Goal: Register for event/course

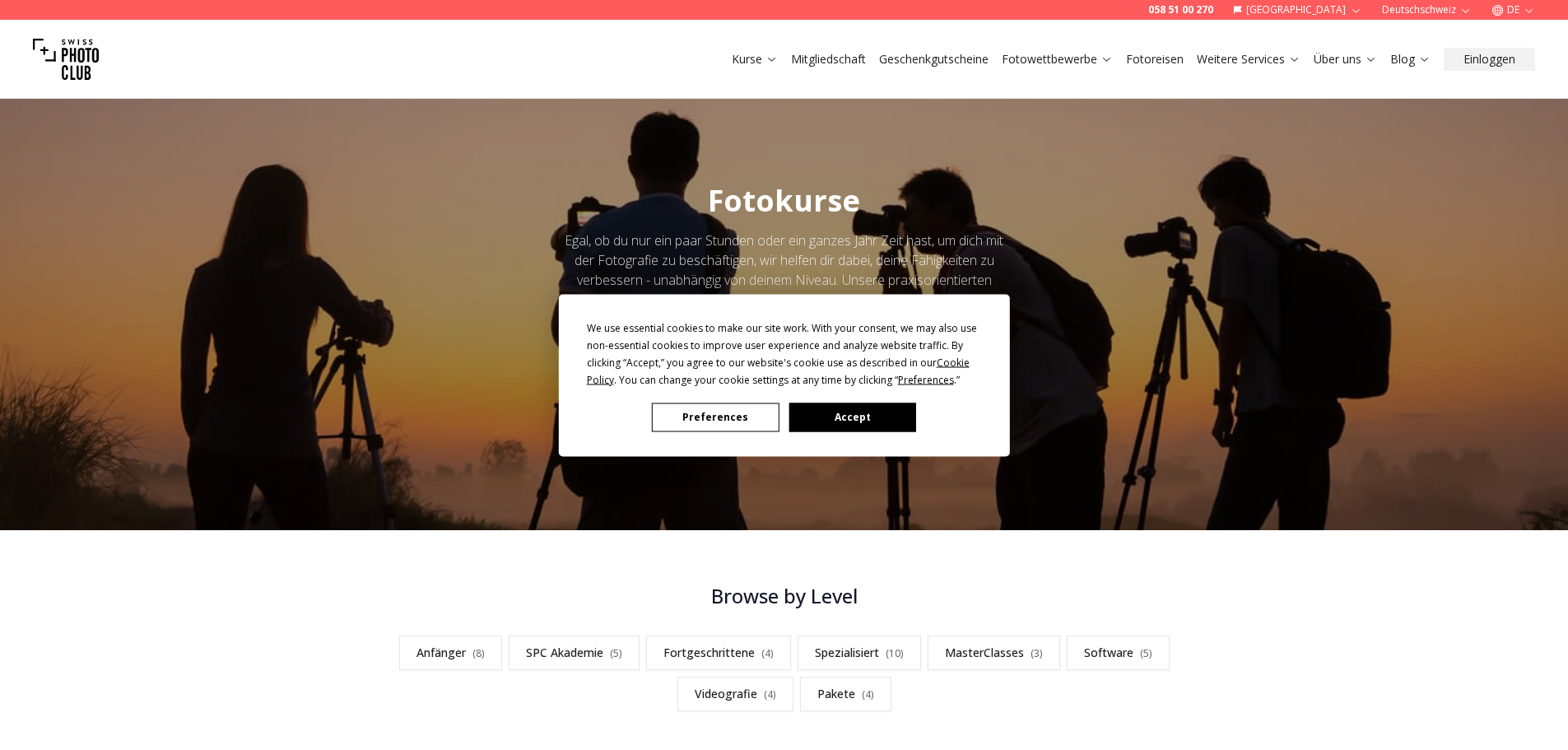
click at [866, 419] on button "Accept" at bounding box center [851, 416] width 126 height 29
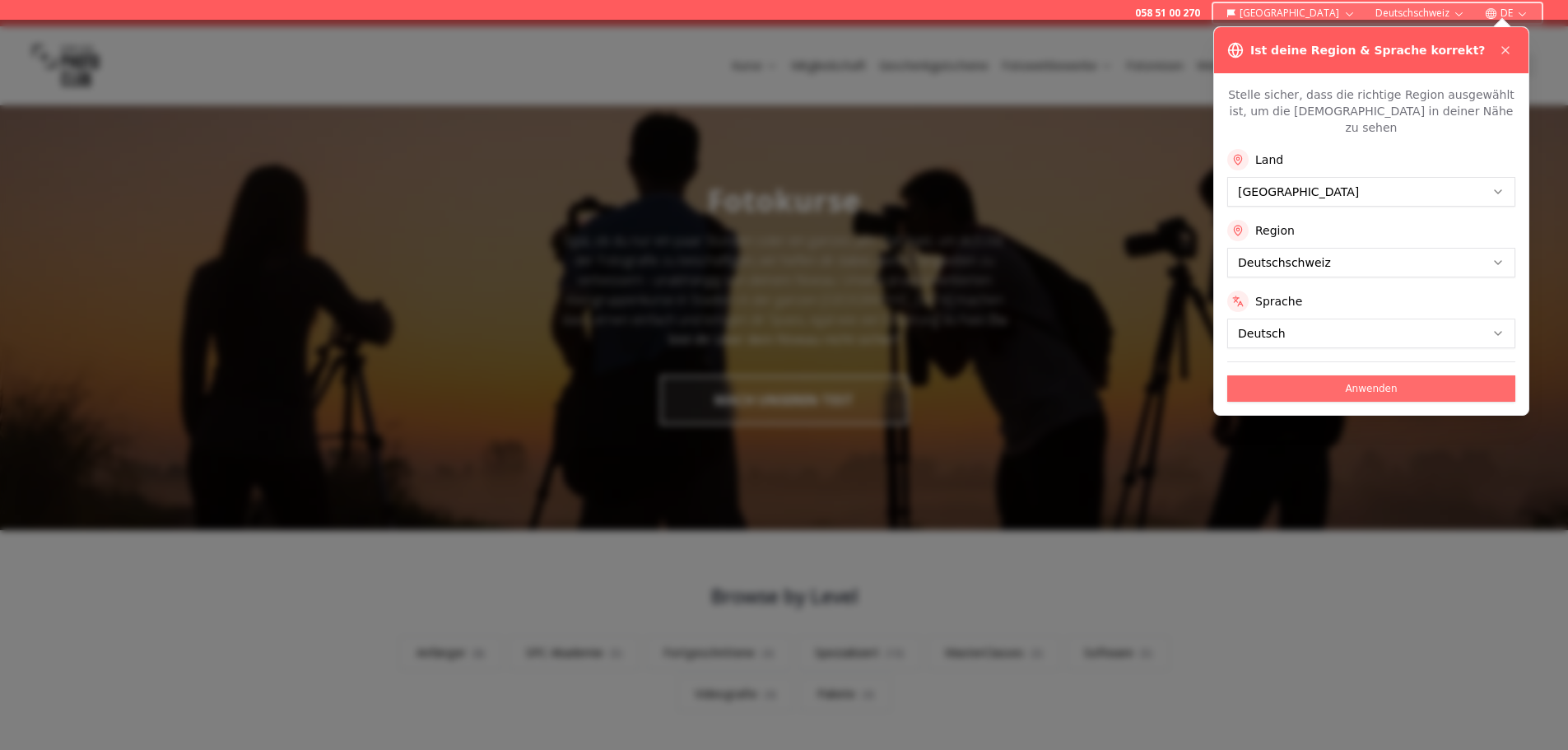
click at [1330, 378] on button "Anwenden" at bounding box center [1371, 389] width 288 height 27
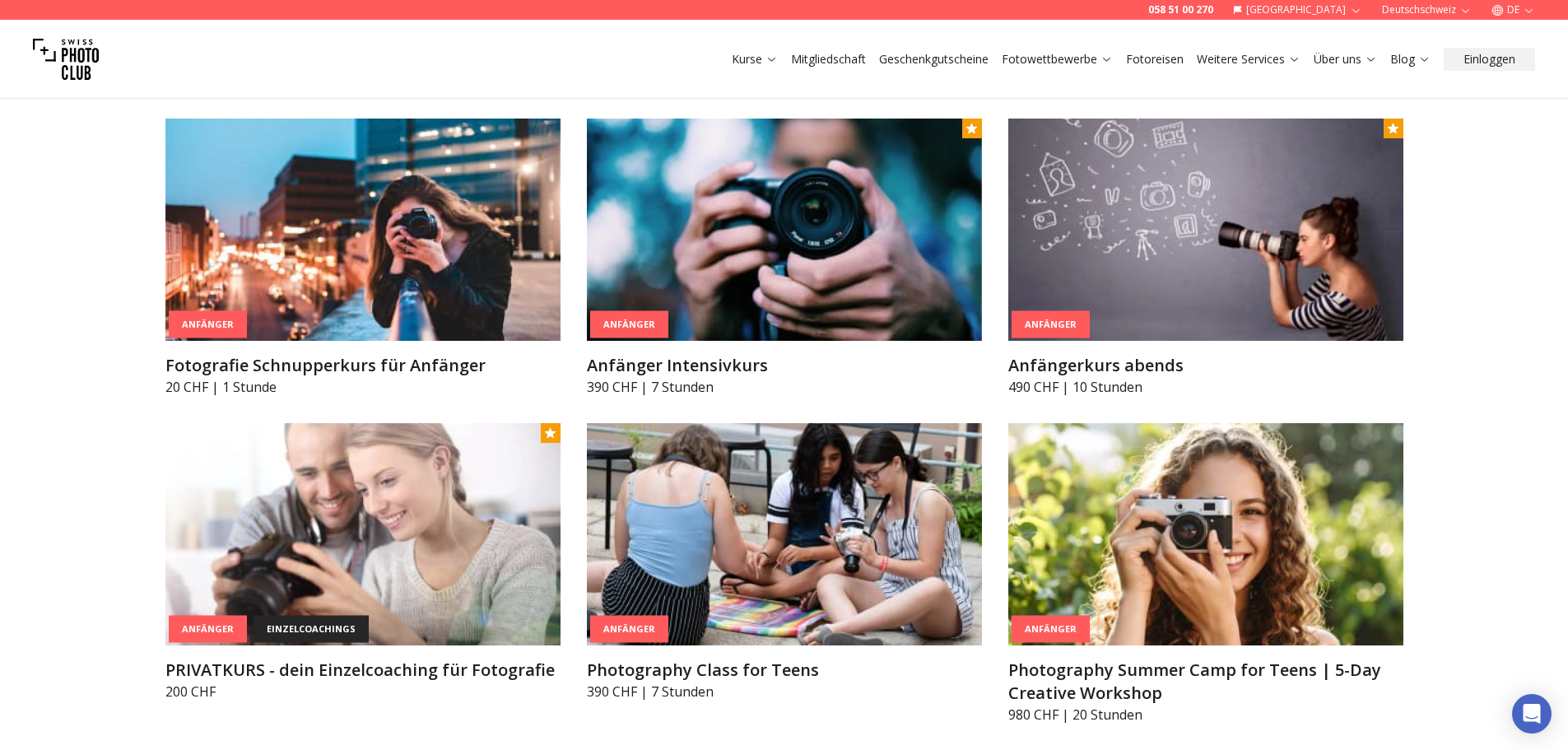
scroll to position [988, 0]
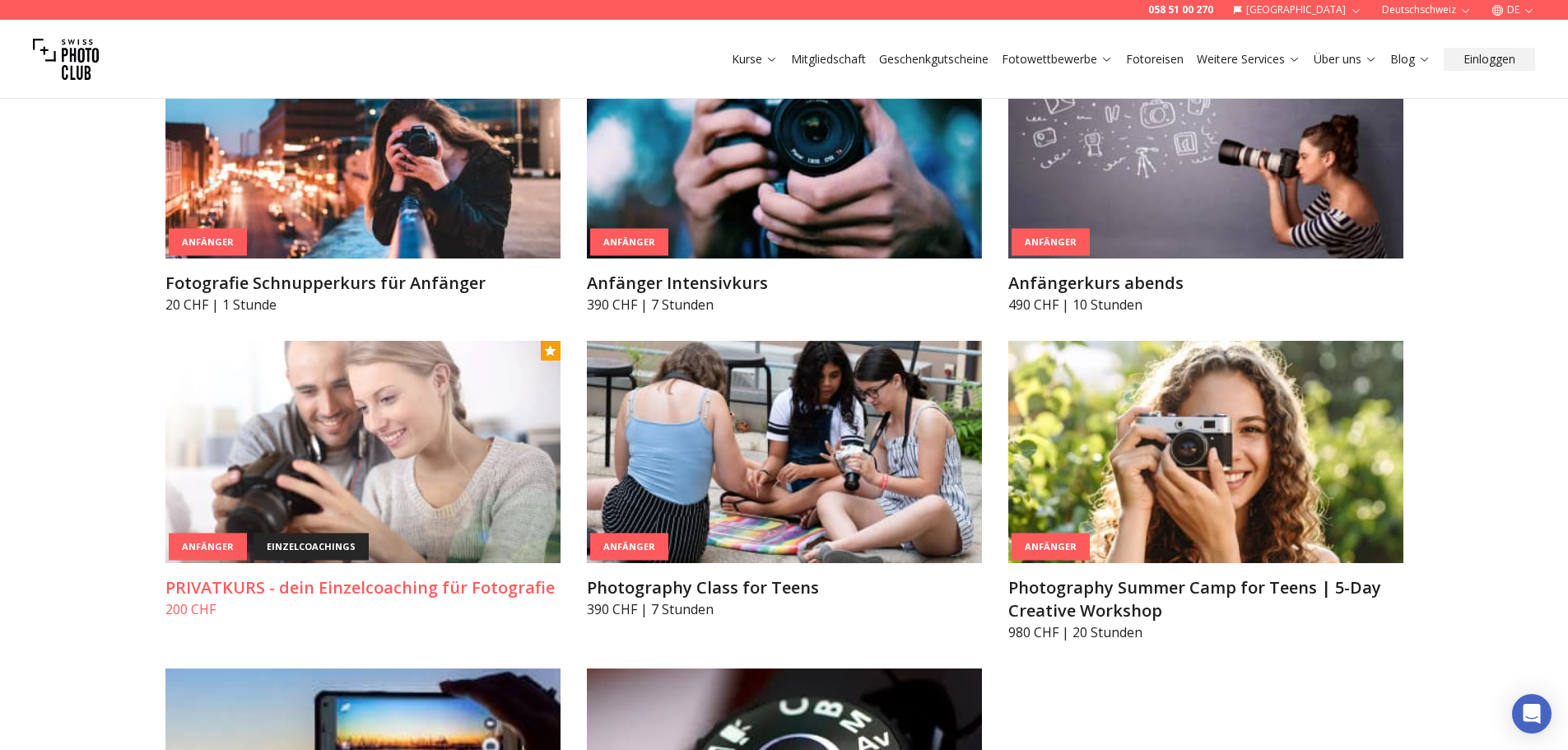
click at [397, 476] on img at bounding box center [362, 452] width 395 height 222
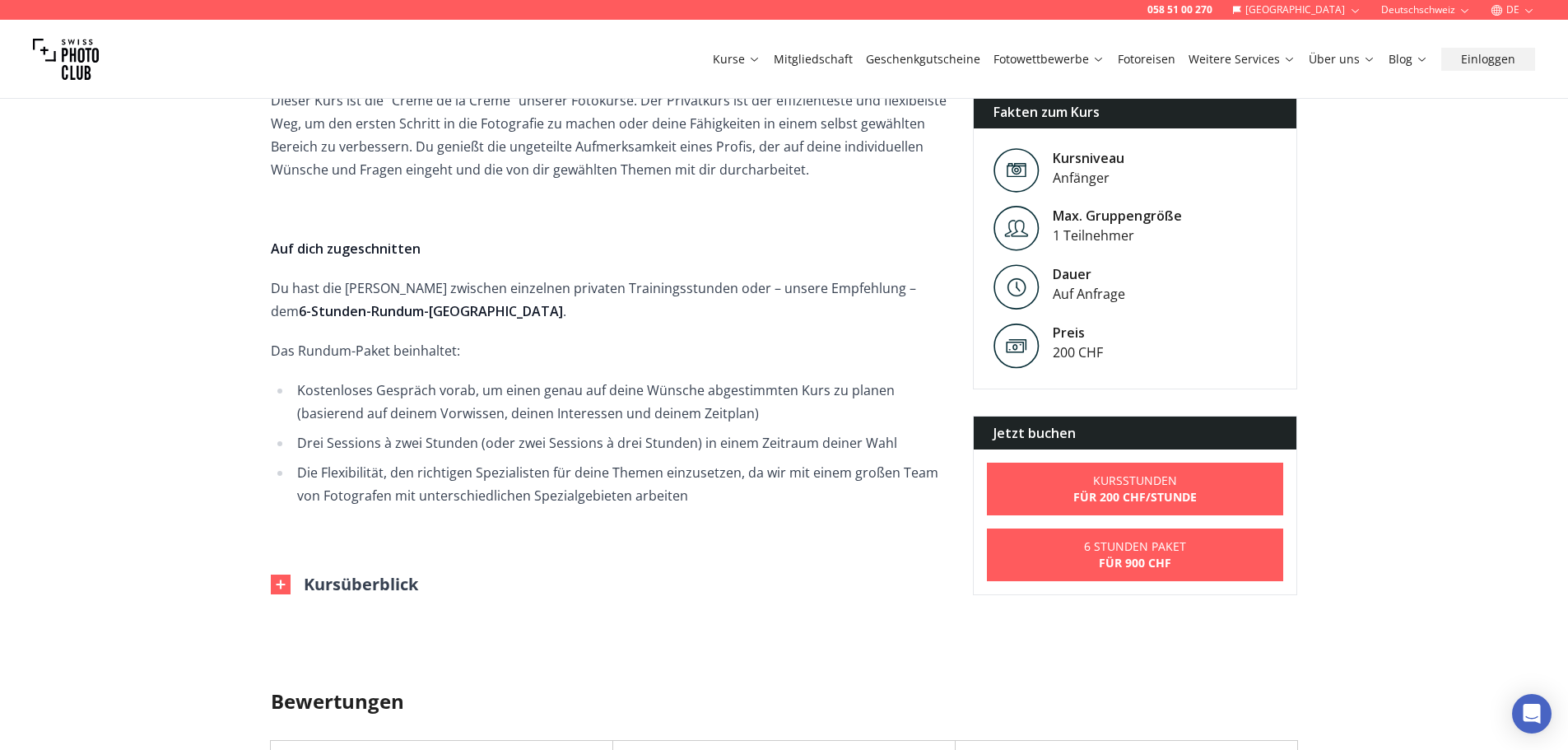
scroll to position [658, 0]
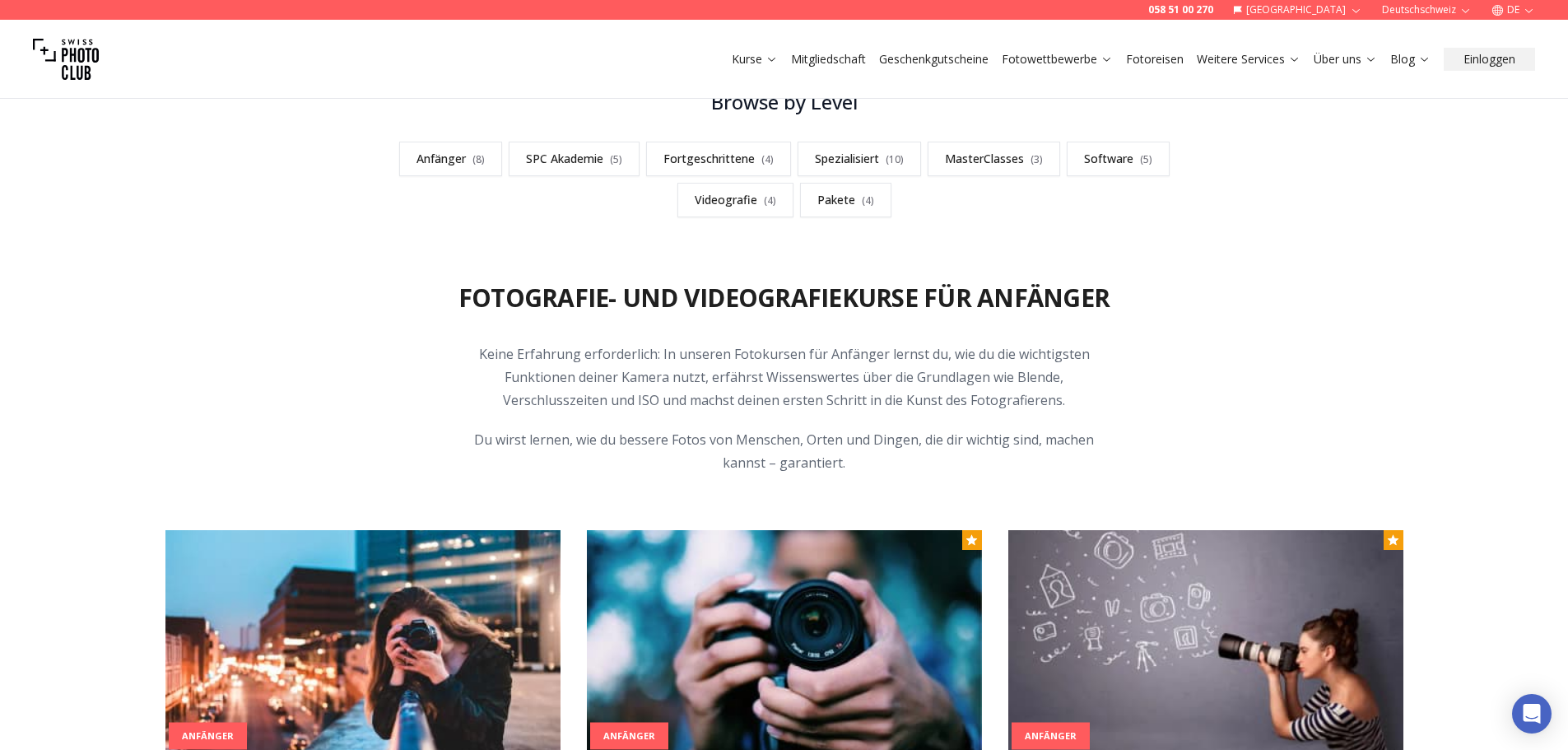
scroll to position [905, 0]
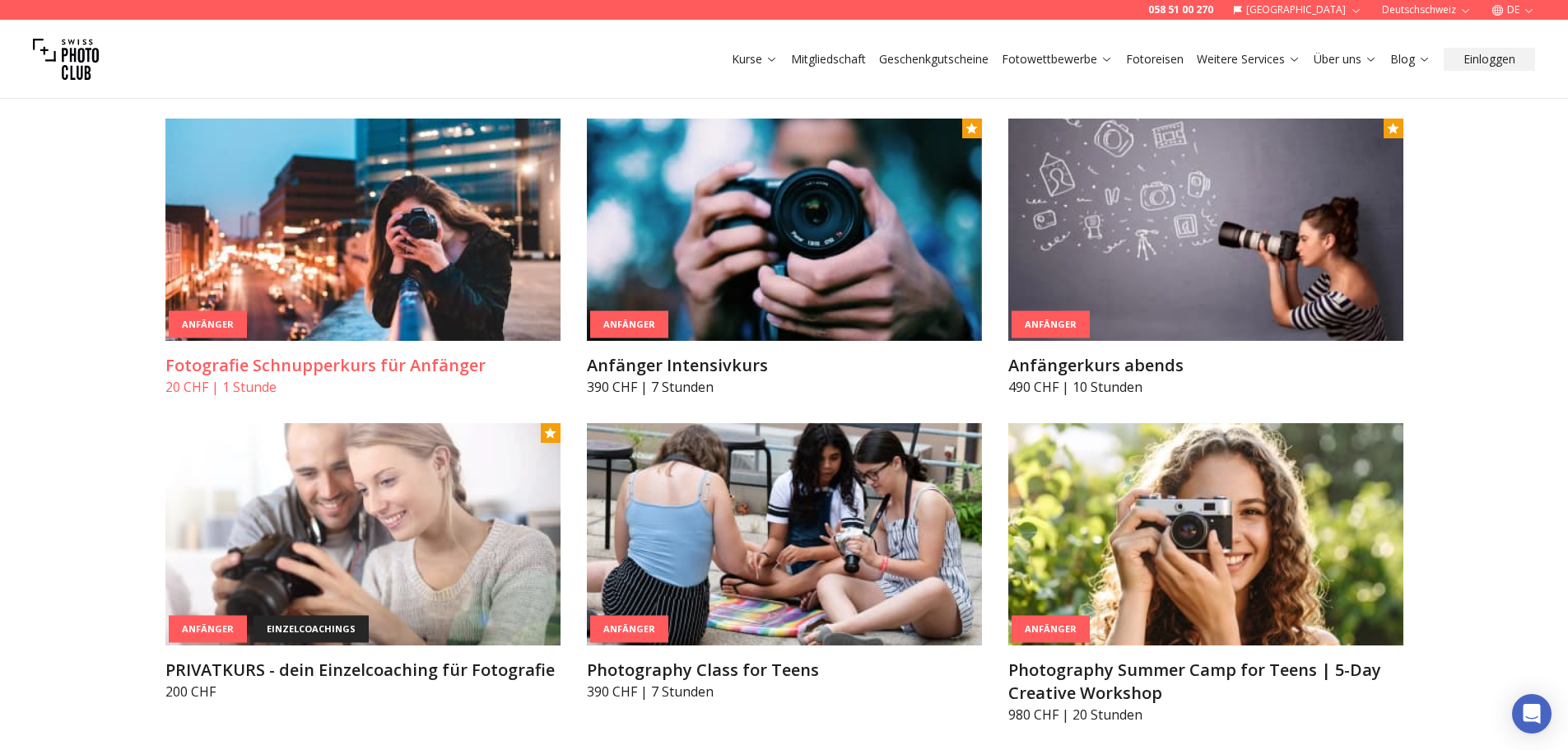
click at [523, 267] on img at bounding box center [362, 230] width 395 height 222
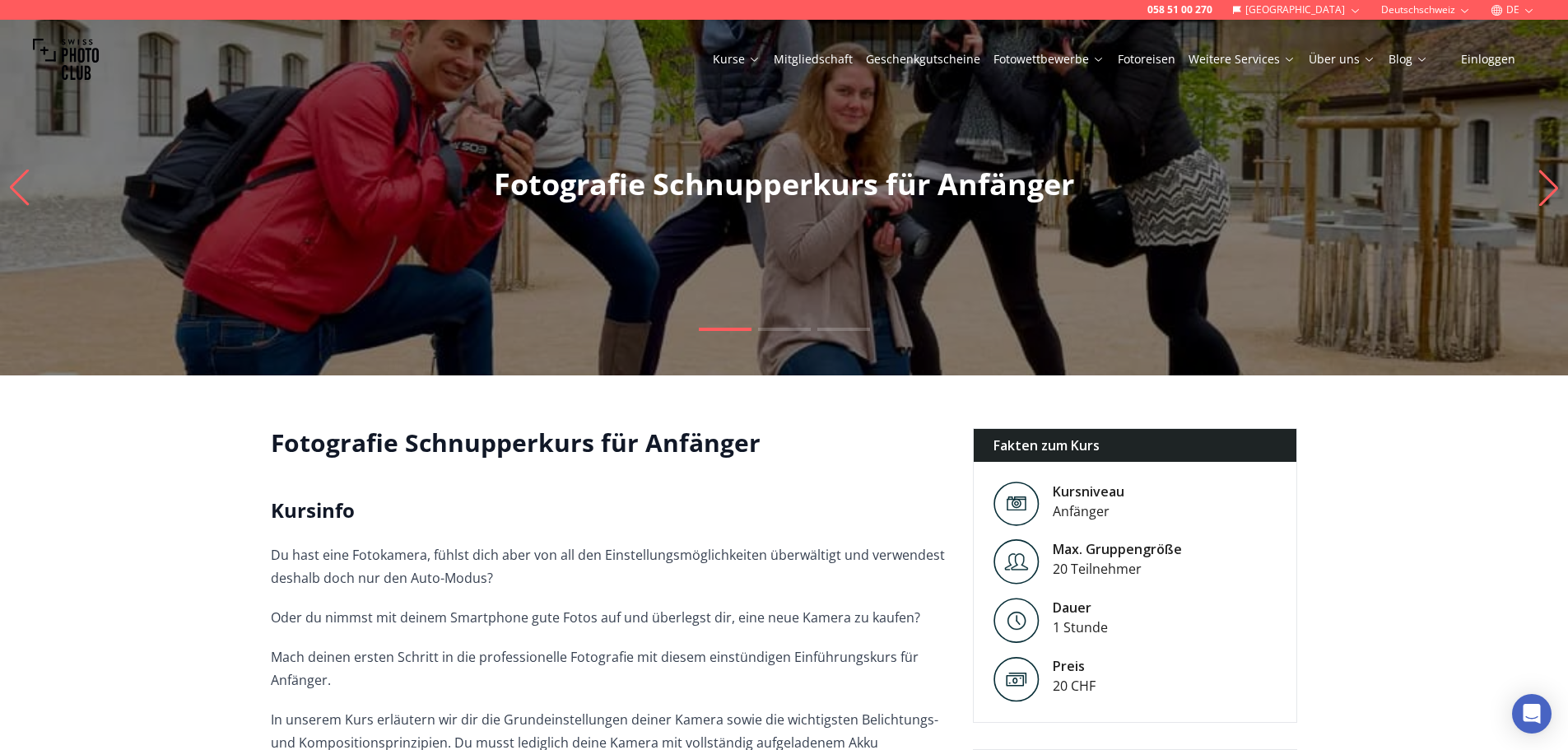
scroll to position [247, 0]
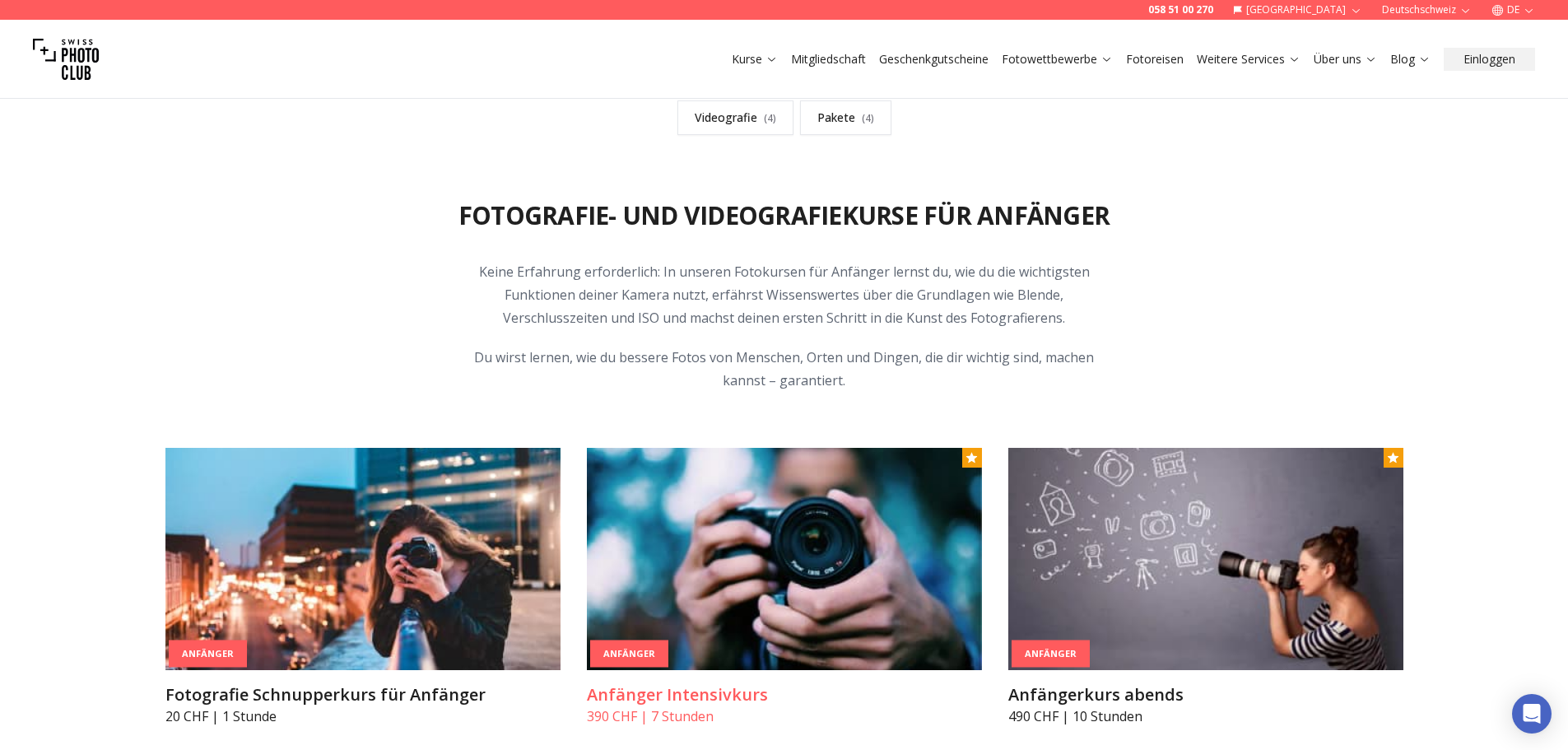
scroll to position [905, 0]
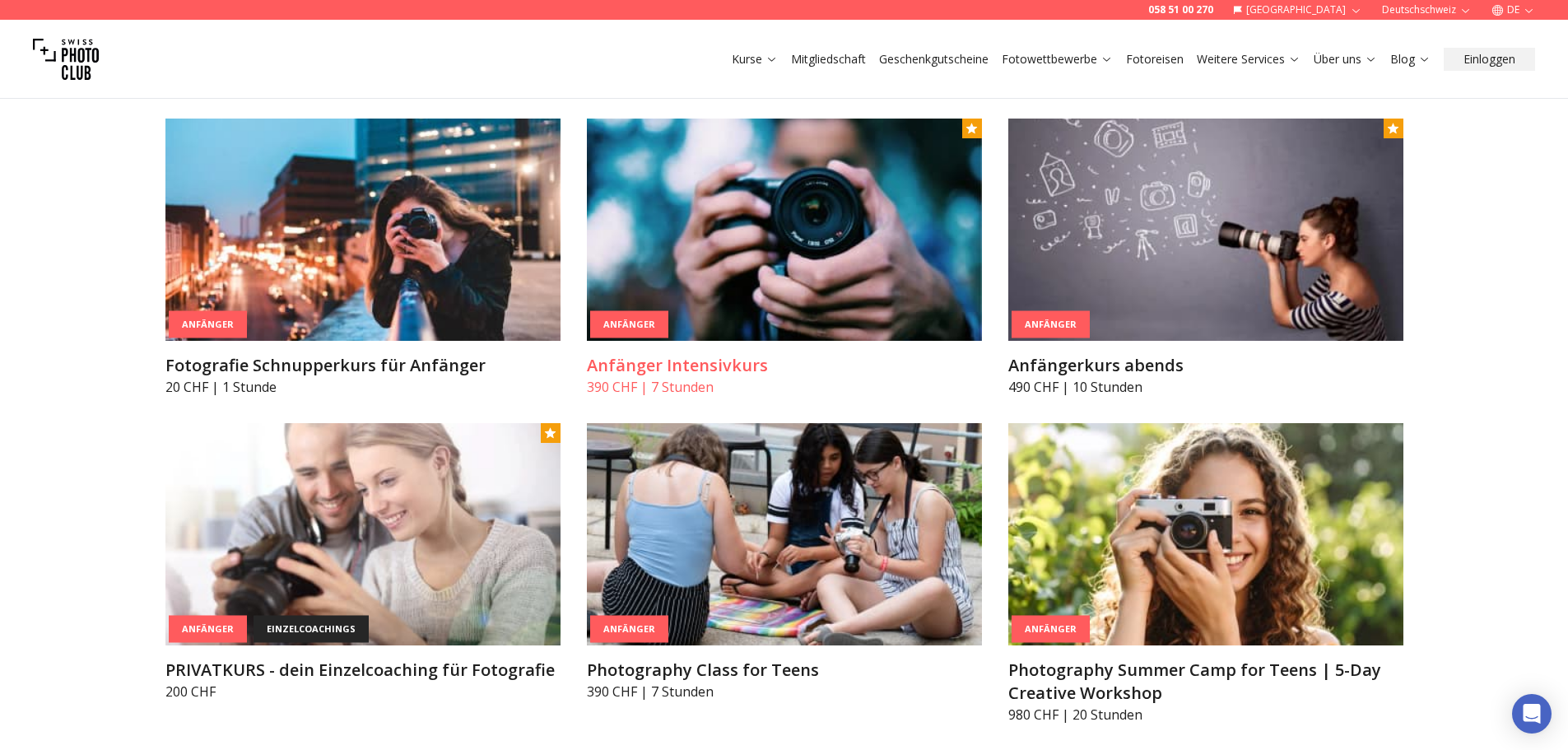
click at [783, 337] on img at bounding box center [784, 230] width 395 height 222
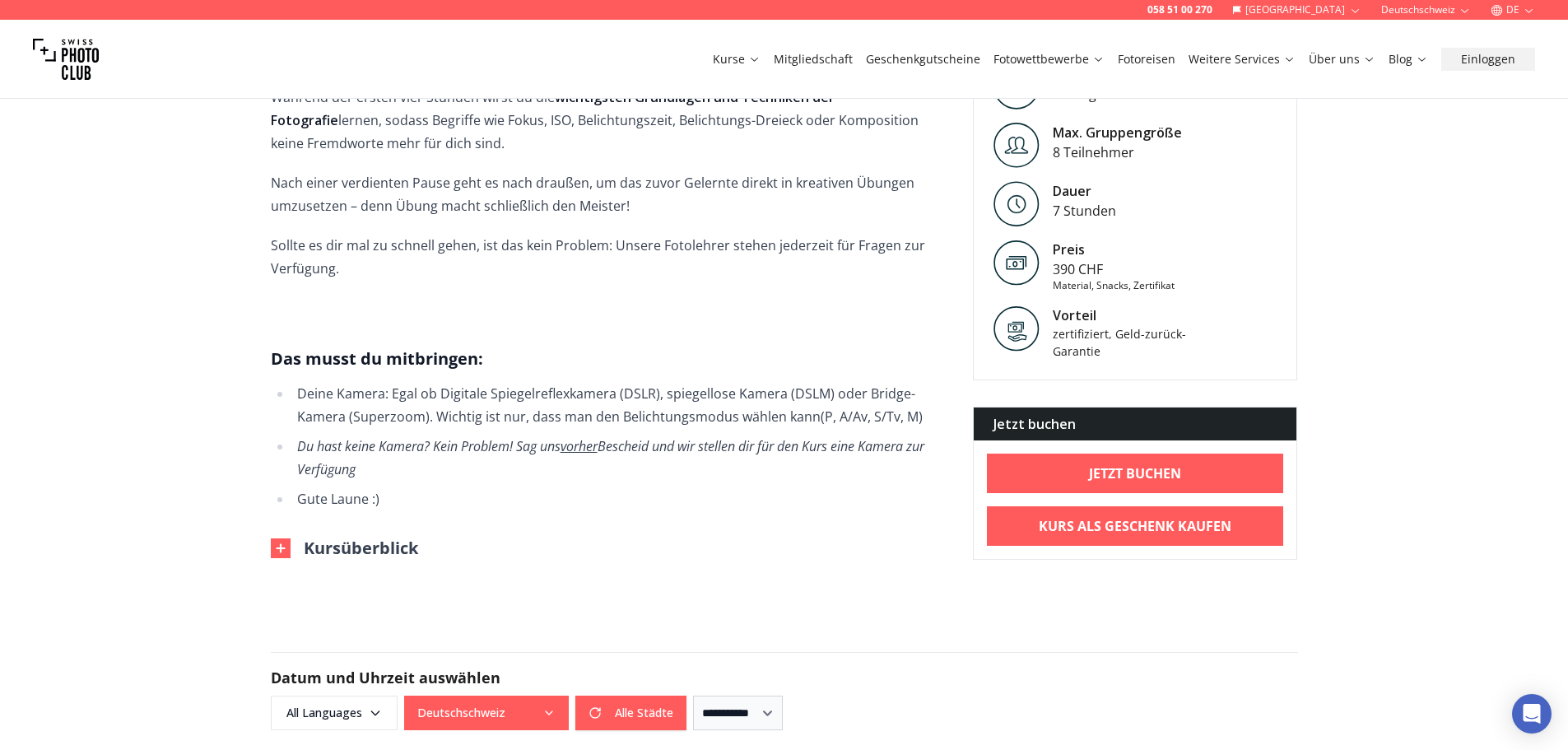
scroll to position [658, 0]
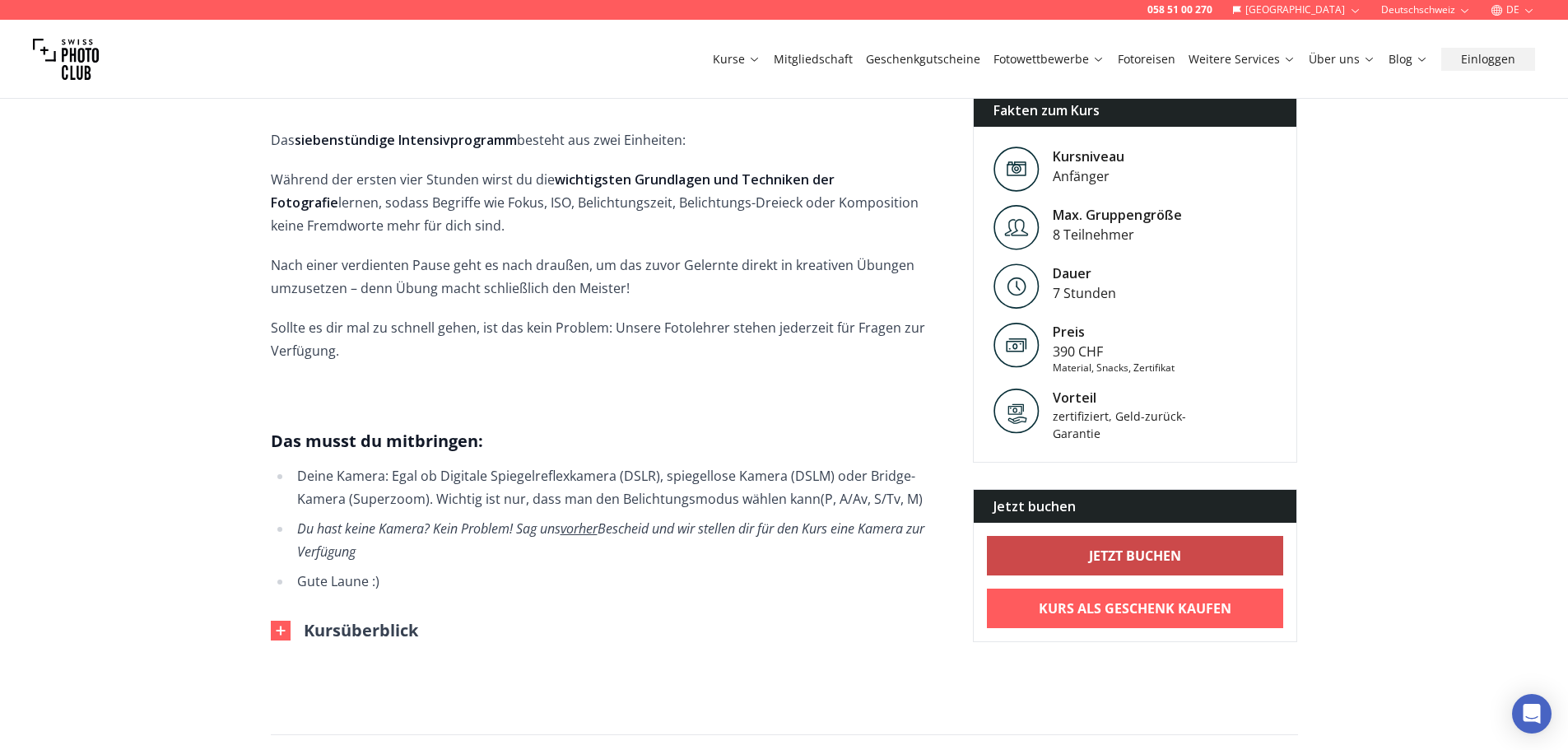
click at [1075, 537] on link "Jetzt buchen" at bounding box center [1135, 555] width 297 height 40
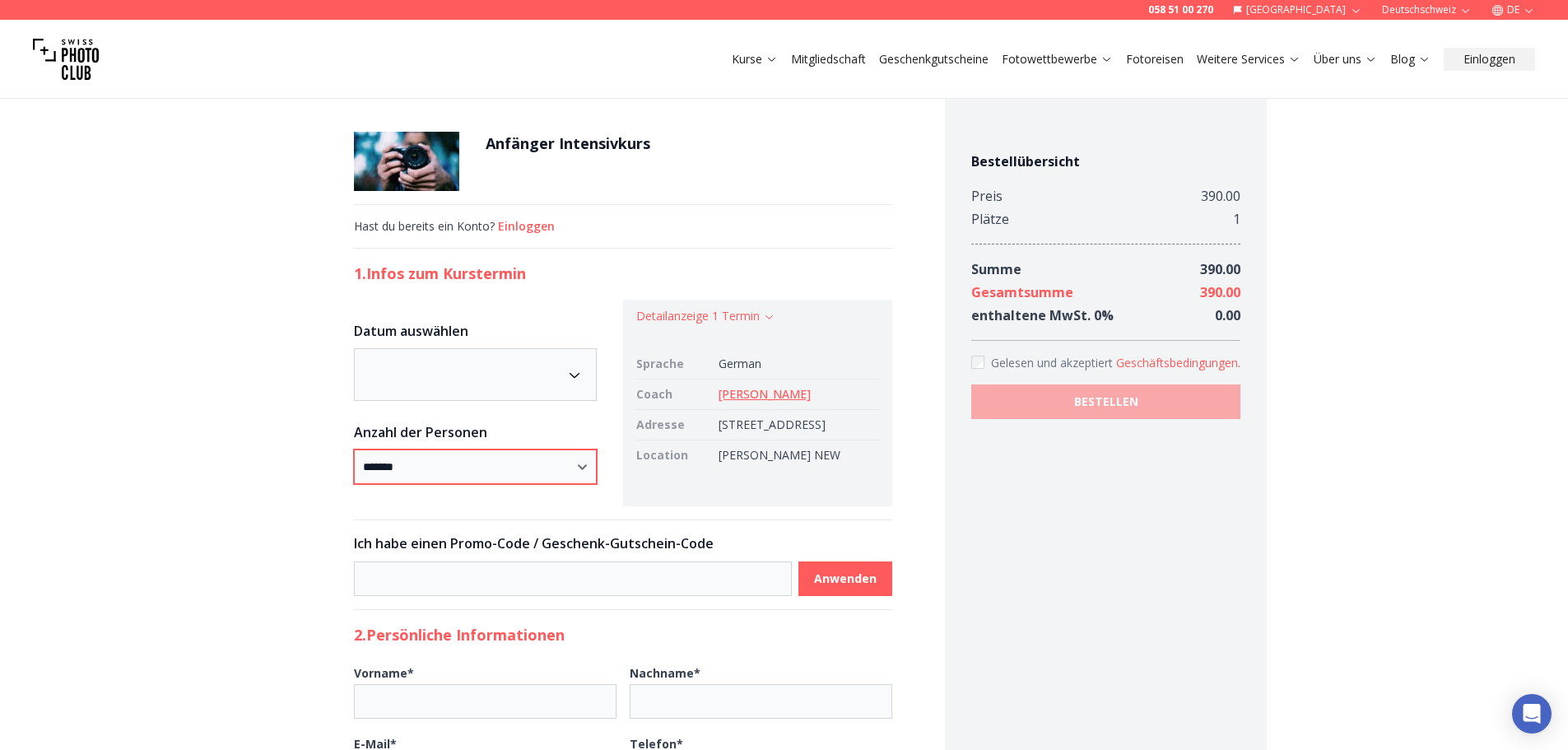
click at [474, 472] on select "* *****" at bounding box center [474, 467] width 242 height 34
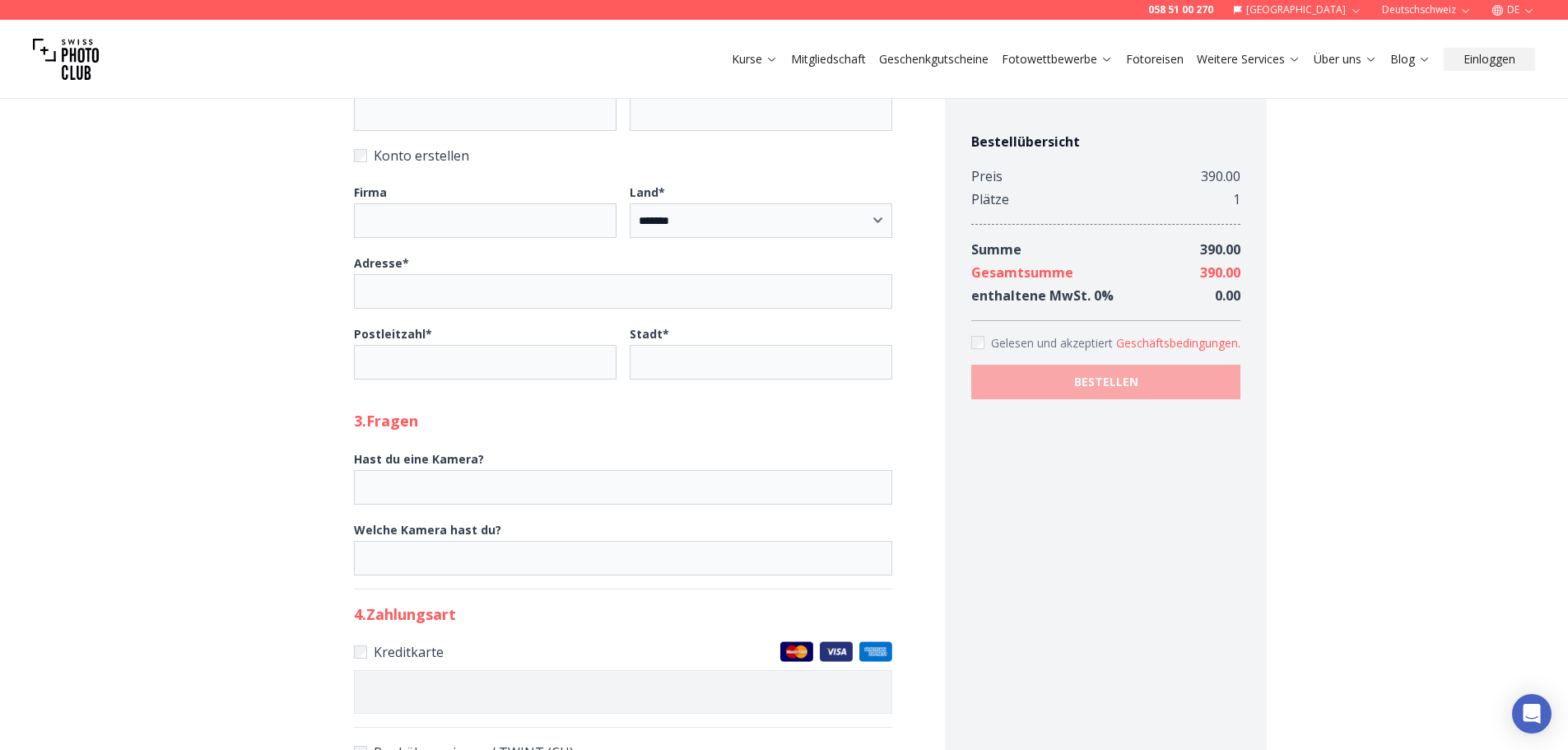
scroll to position [823, 0]
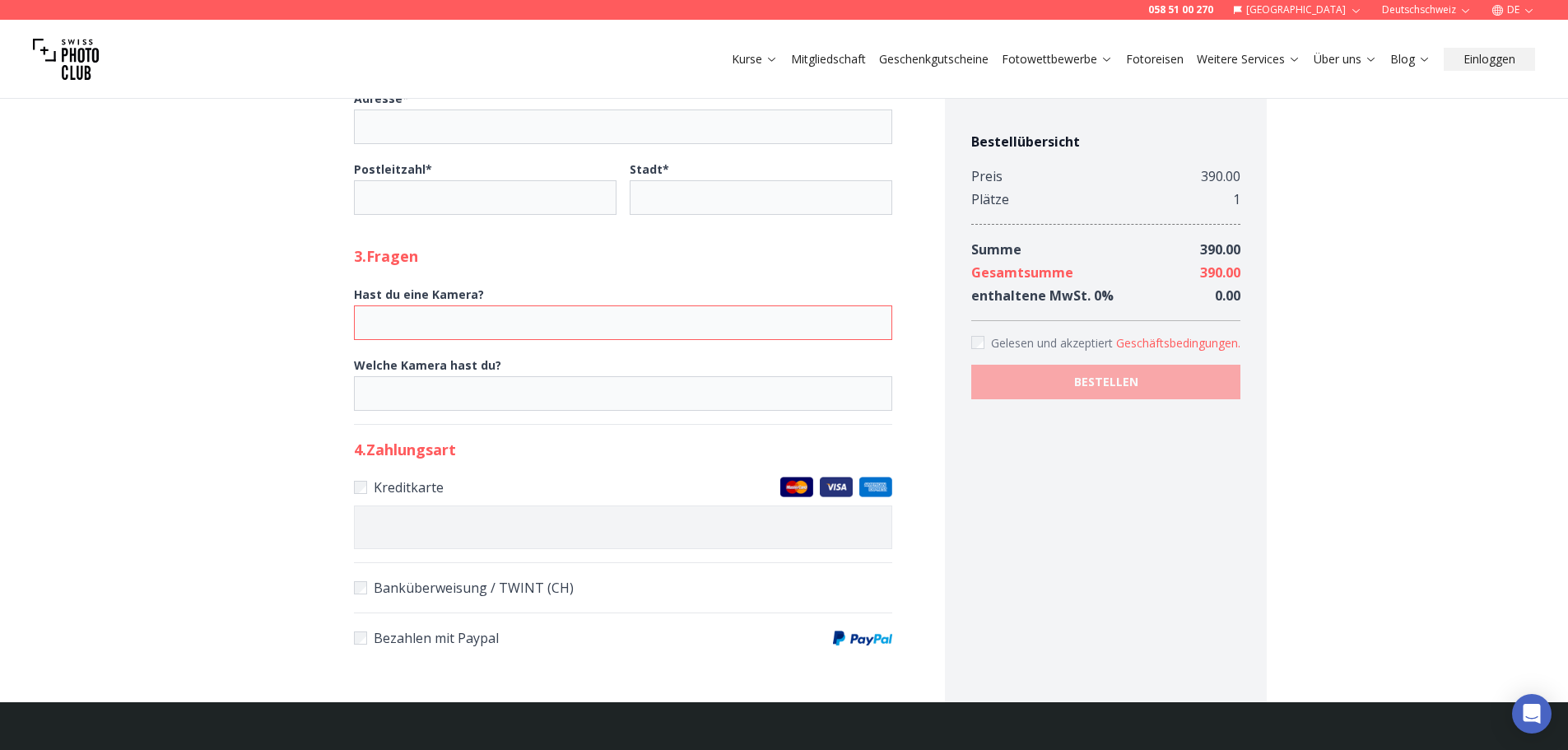
click at [427, 339] on input "Hast du eine Kamera?" at bounding box center [623, 322] width 538 height 34
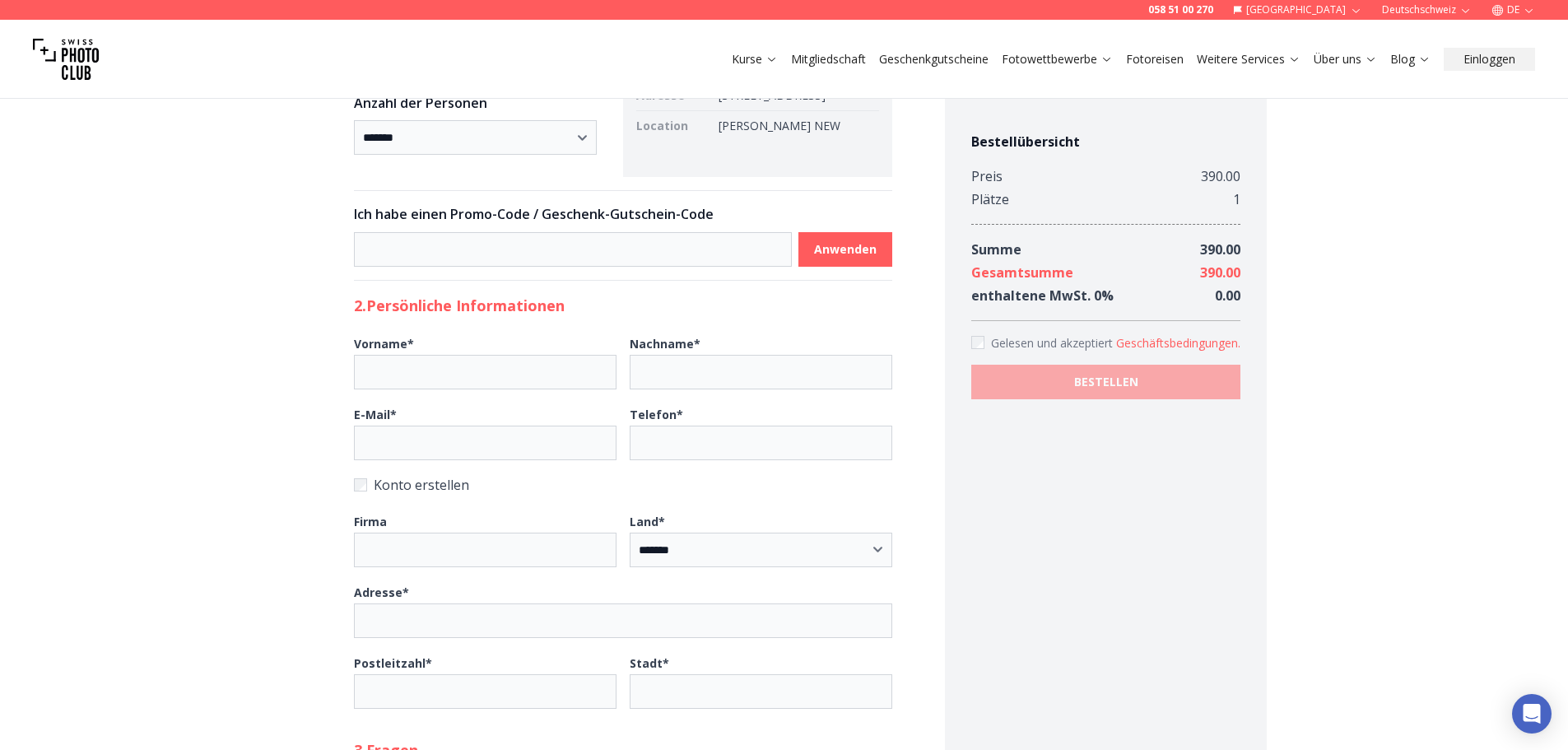
scroll to position [0, 0]
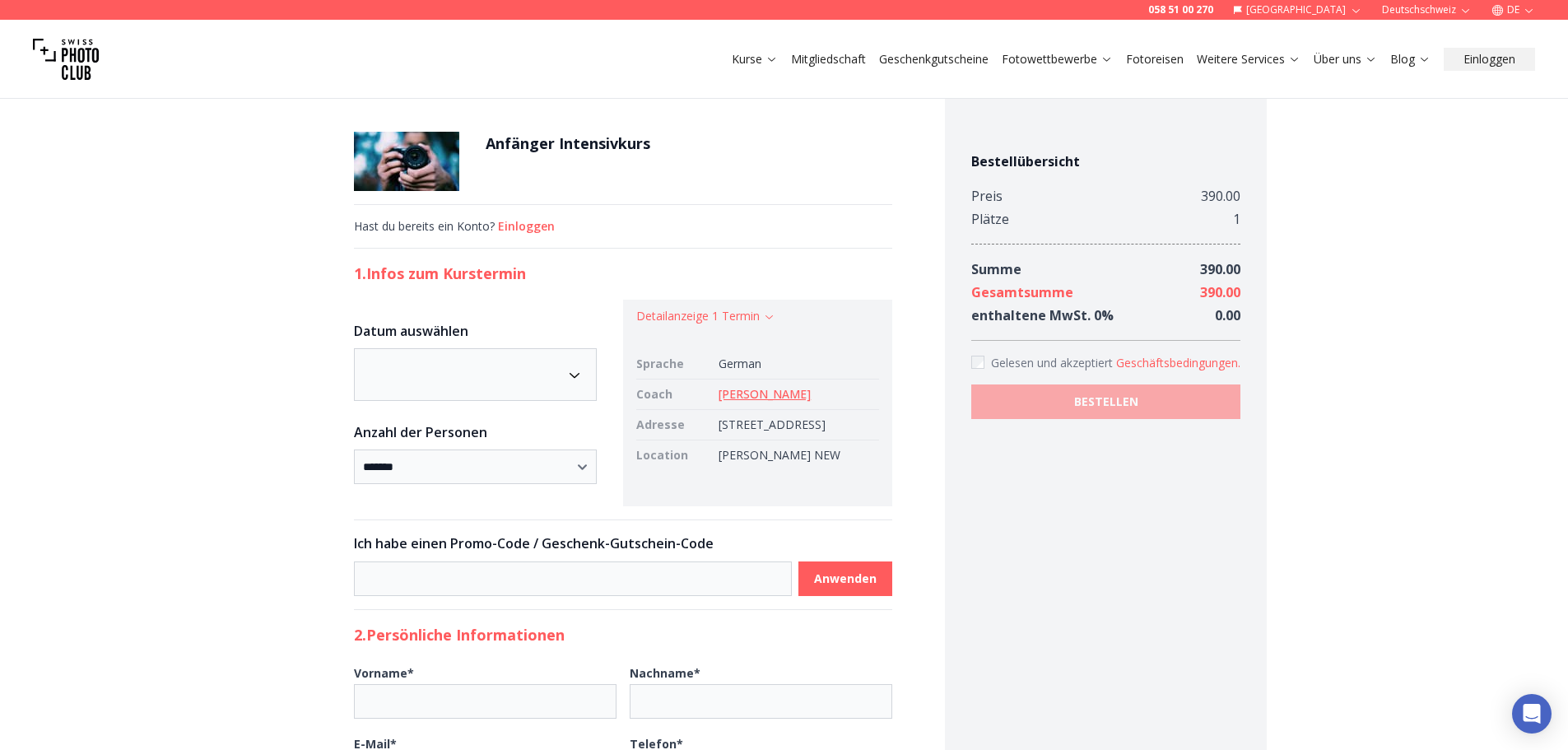
click at [410, 182] on img at bounding box center [406, 161] width 106 height 59
click at [760, 59] on link "Kurse" at bounding box center [754, 59] width 46 height 16
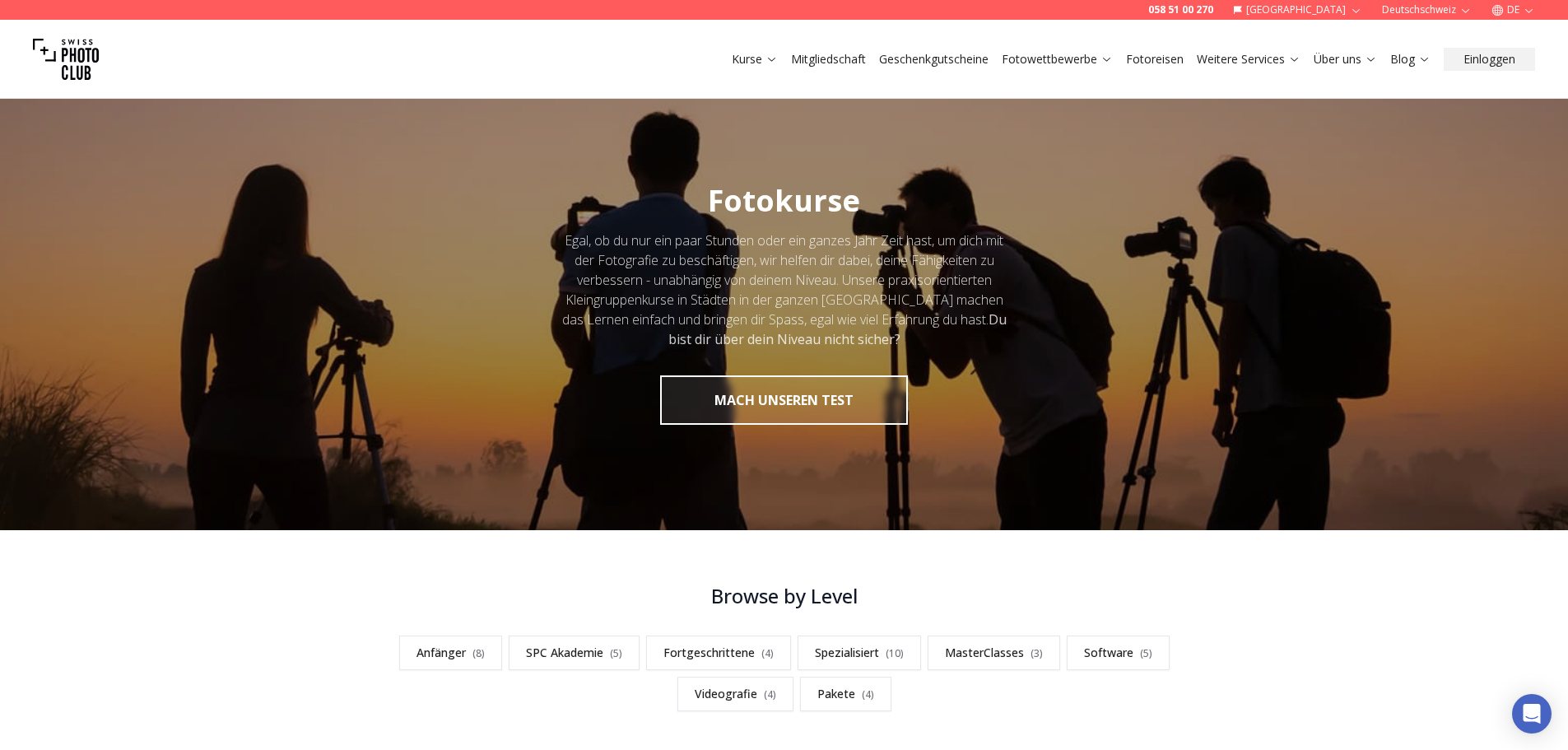
click at [939, 57] on link "Geschenkgutscheine" at bounding box center [933, 59] width 109 height 16
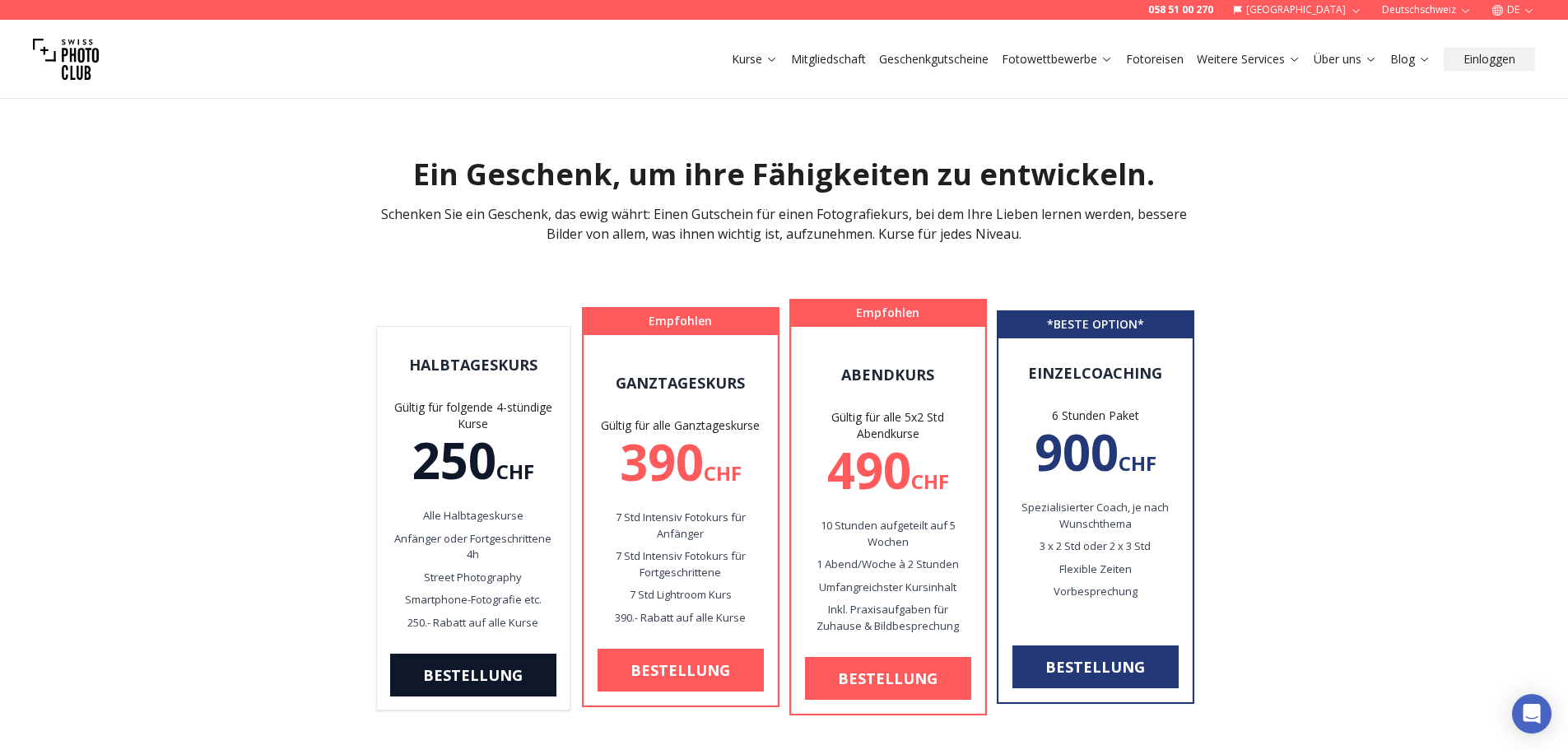
click at [1153, 60] on link "Fotoreisen" at bounding box center [1154, 59] width 58 height 16
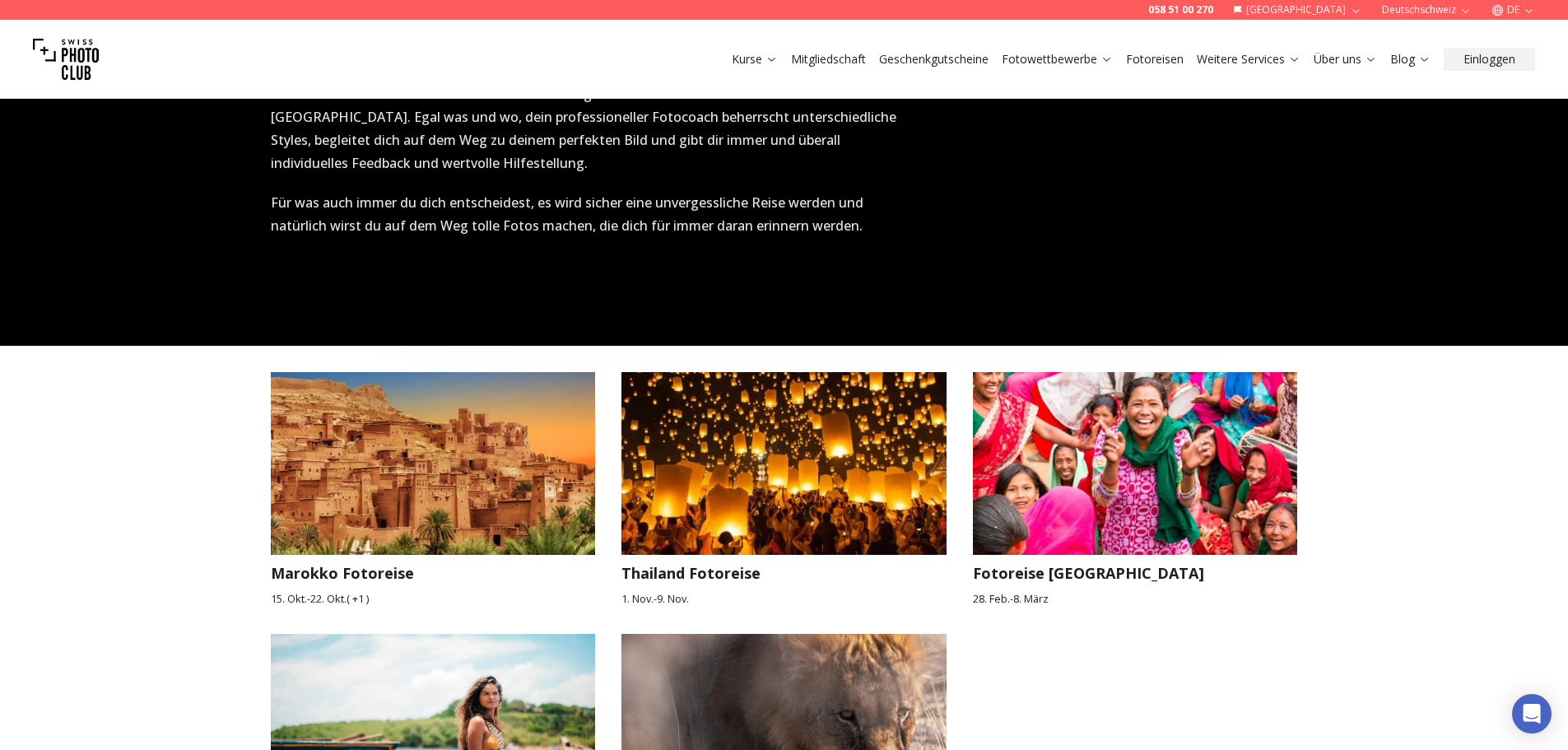
scroll to position [2386, 0]
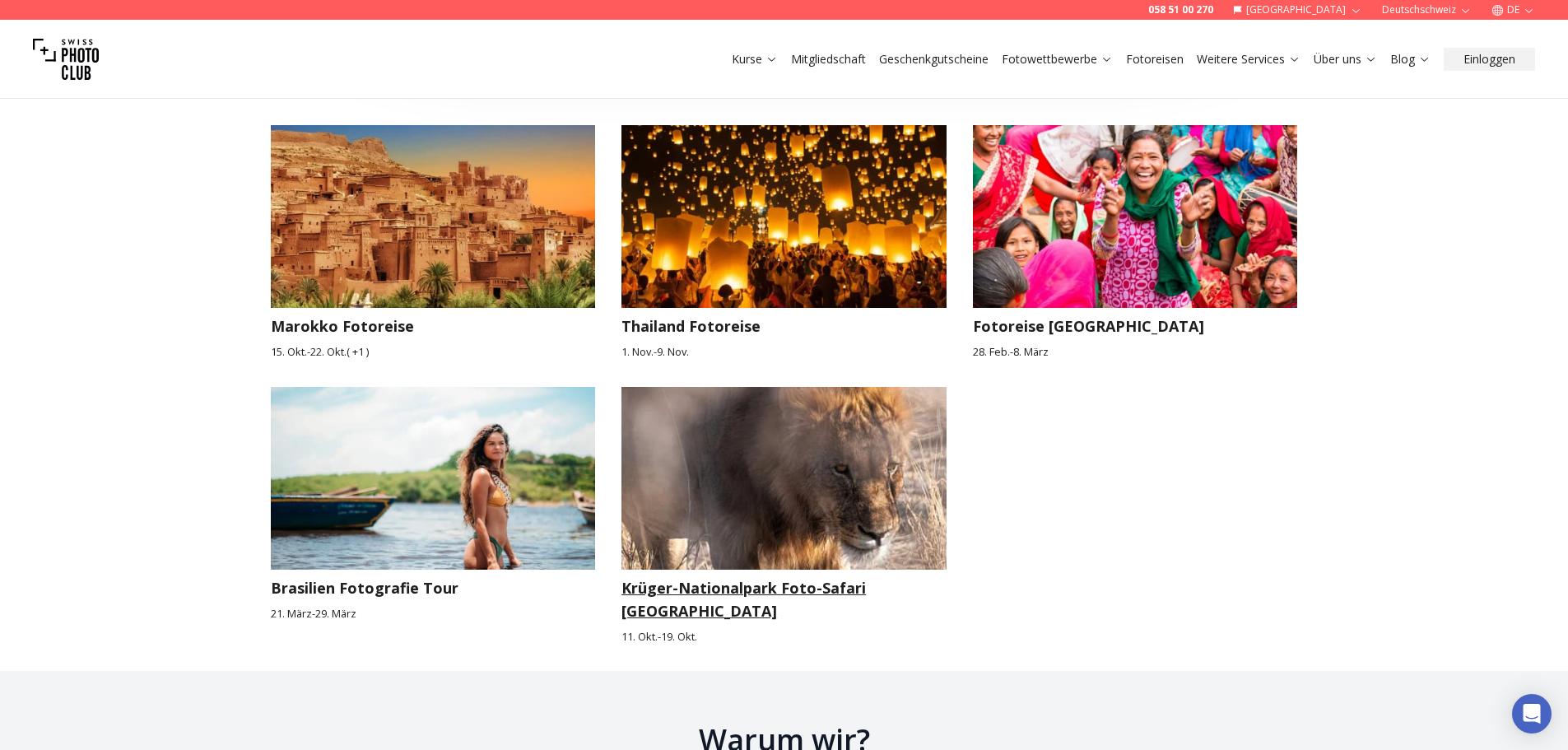
click at [742, 515] on img at bounding box center [784, 478] width 325 height 183
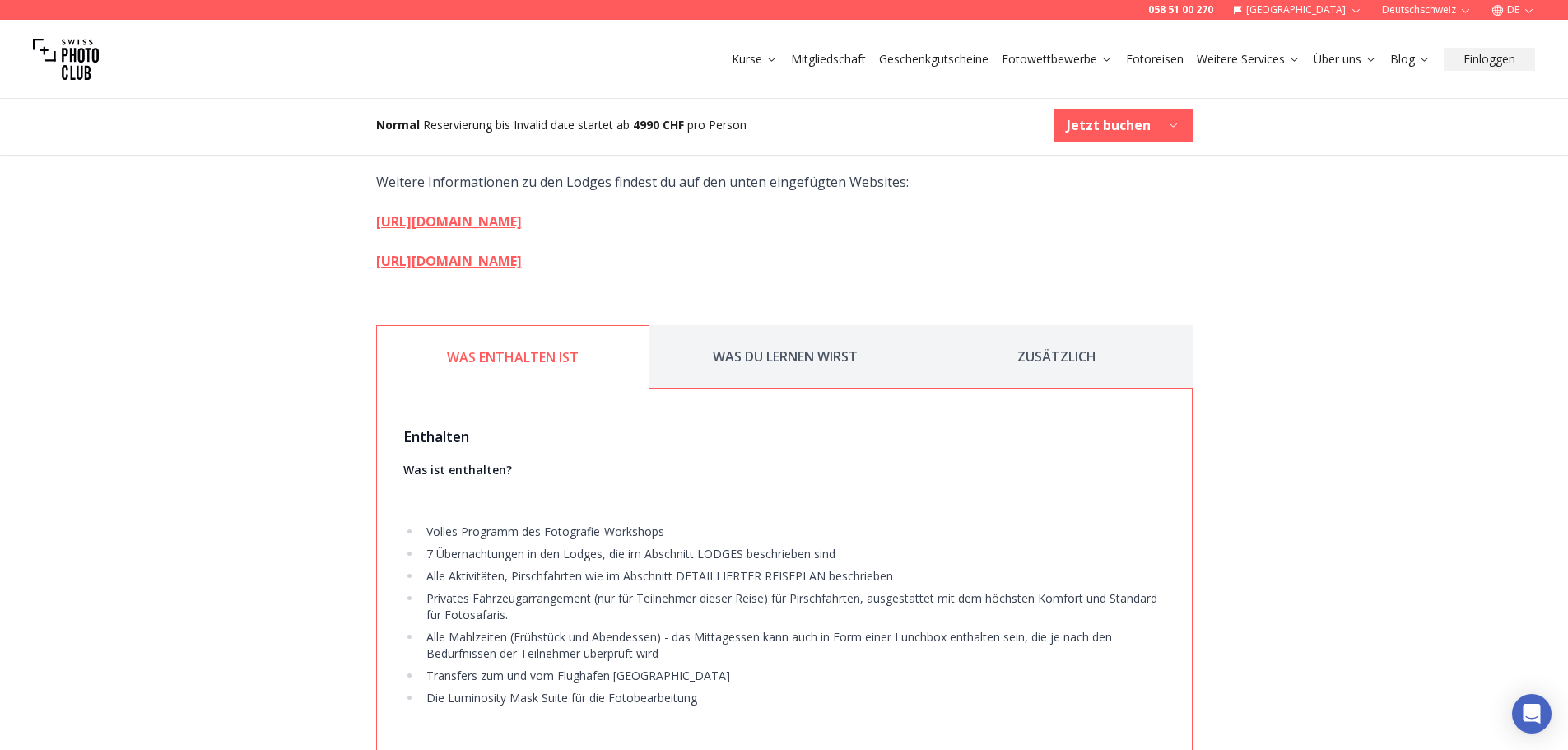
scroll to position [3867, 0]
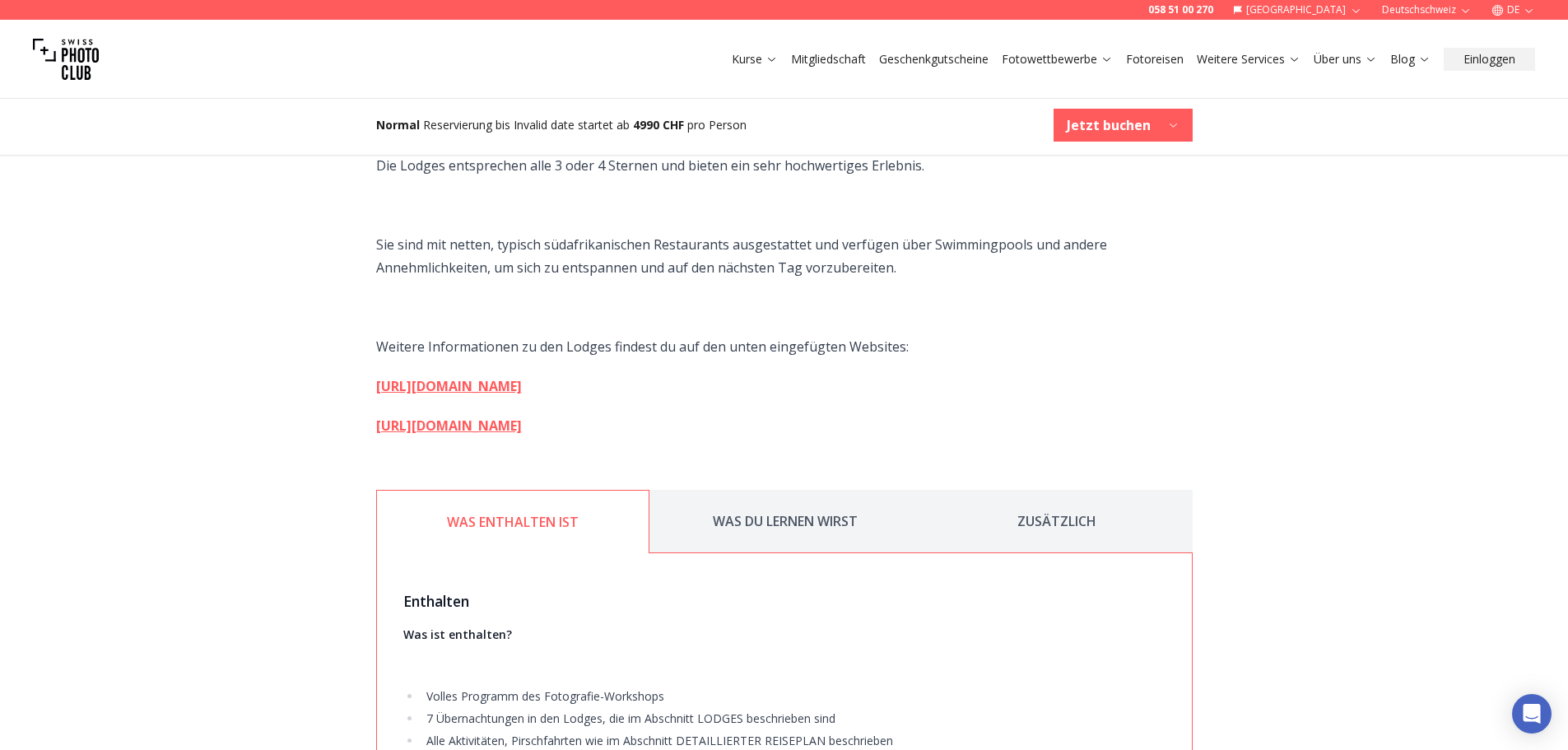
click at [776, 506] on button "WAS DU LERNEN WIRST" at bounding box center [785, 521] width 272 height 64
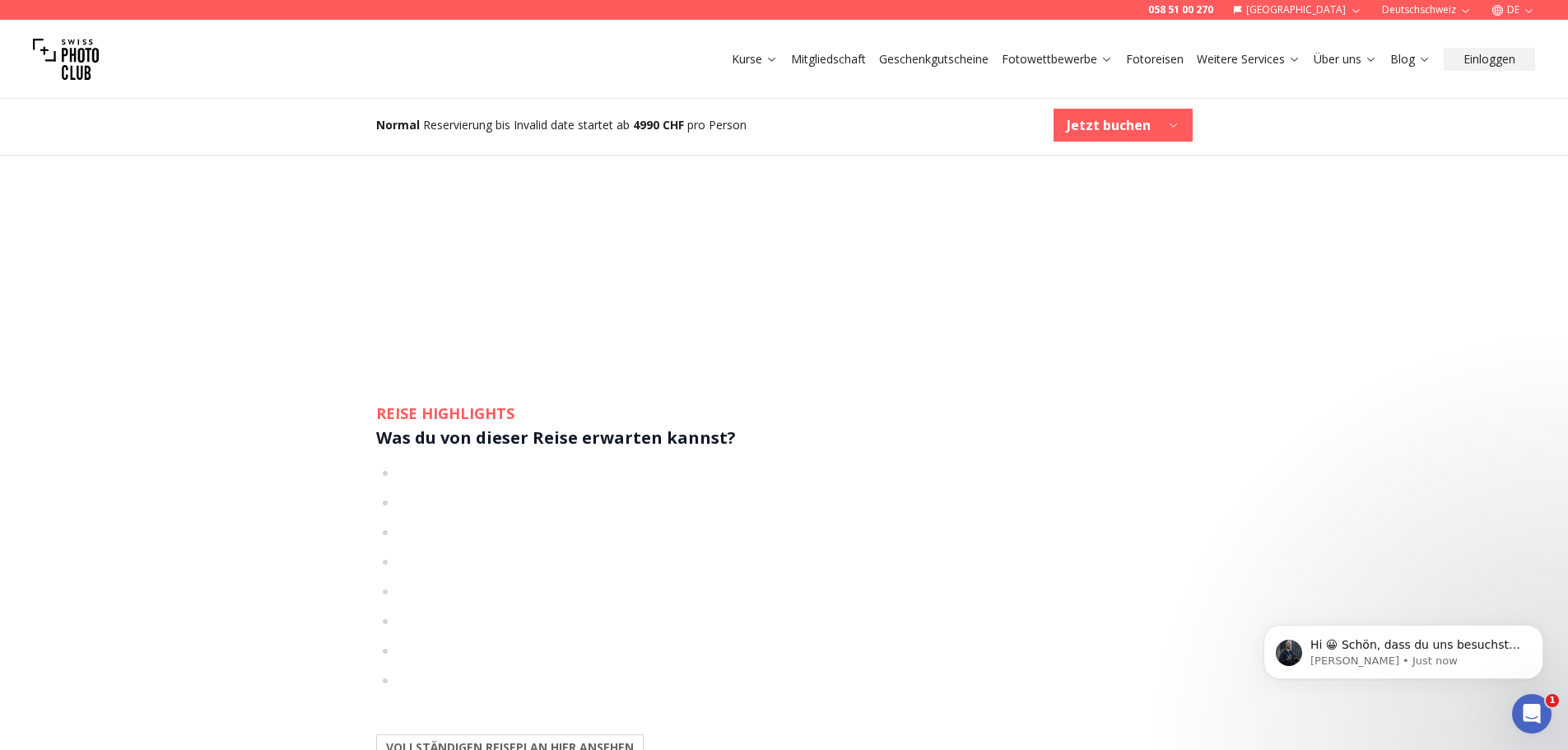
scroll to position [2304, 0]
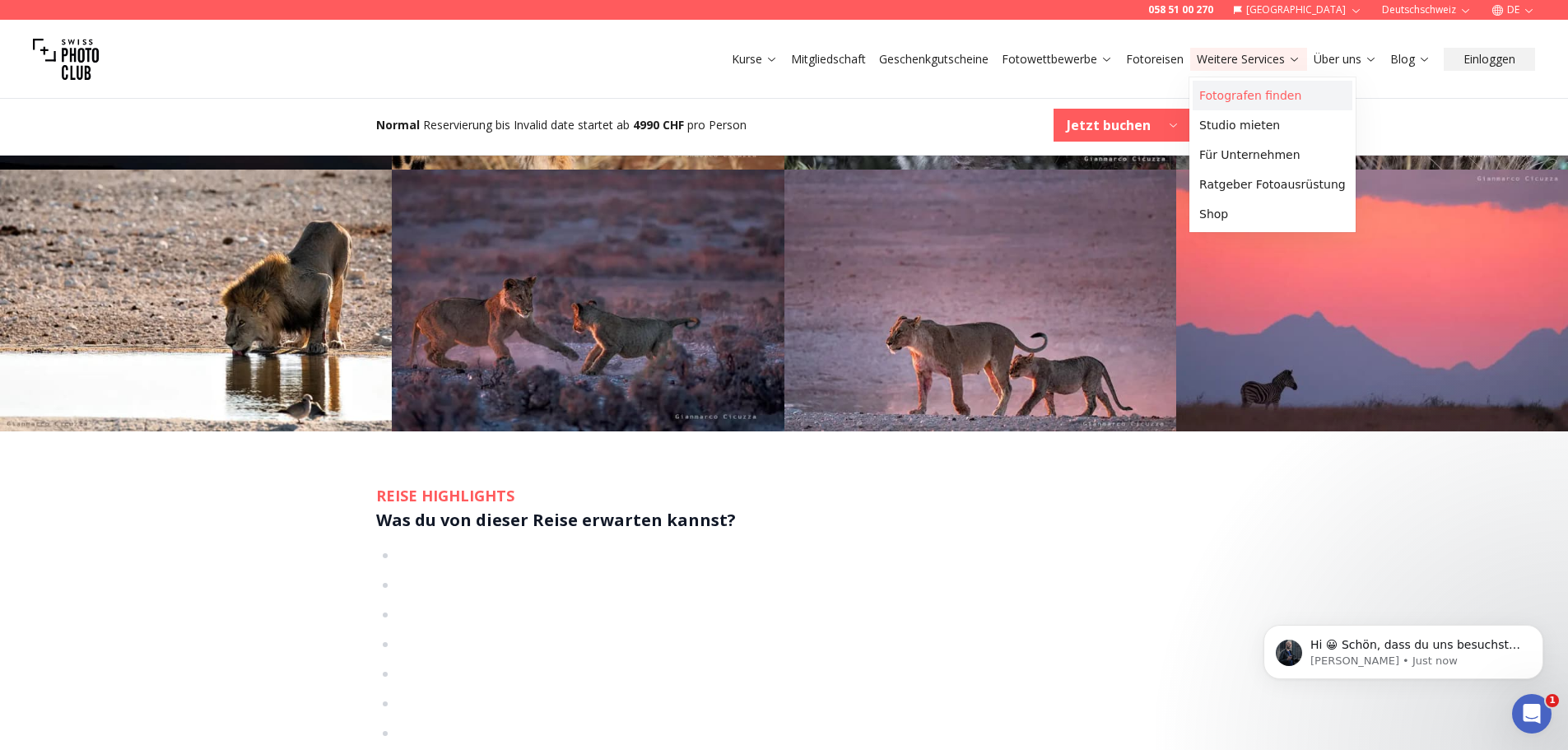
click at [1222, 94] on link "Fotografen finden" at bounding box center [1272, 95] width 160 height 29
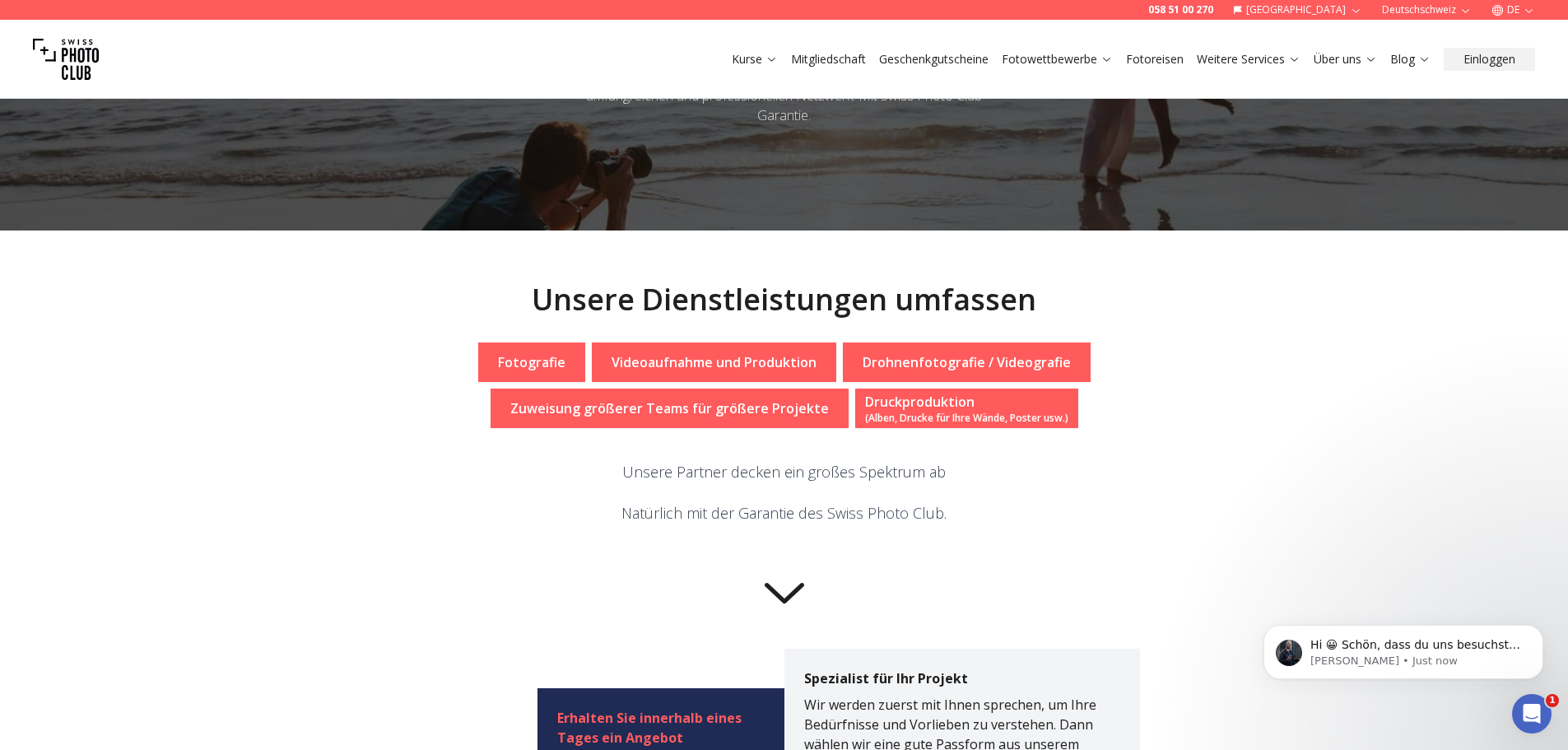
scroll to position [412, 0]
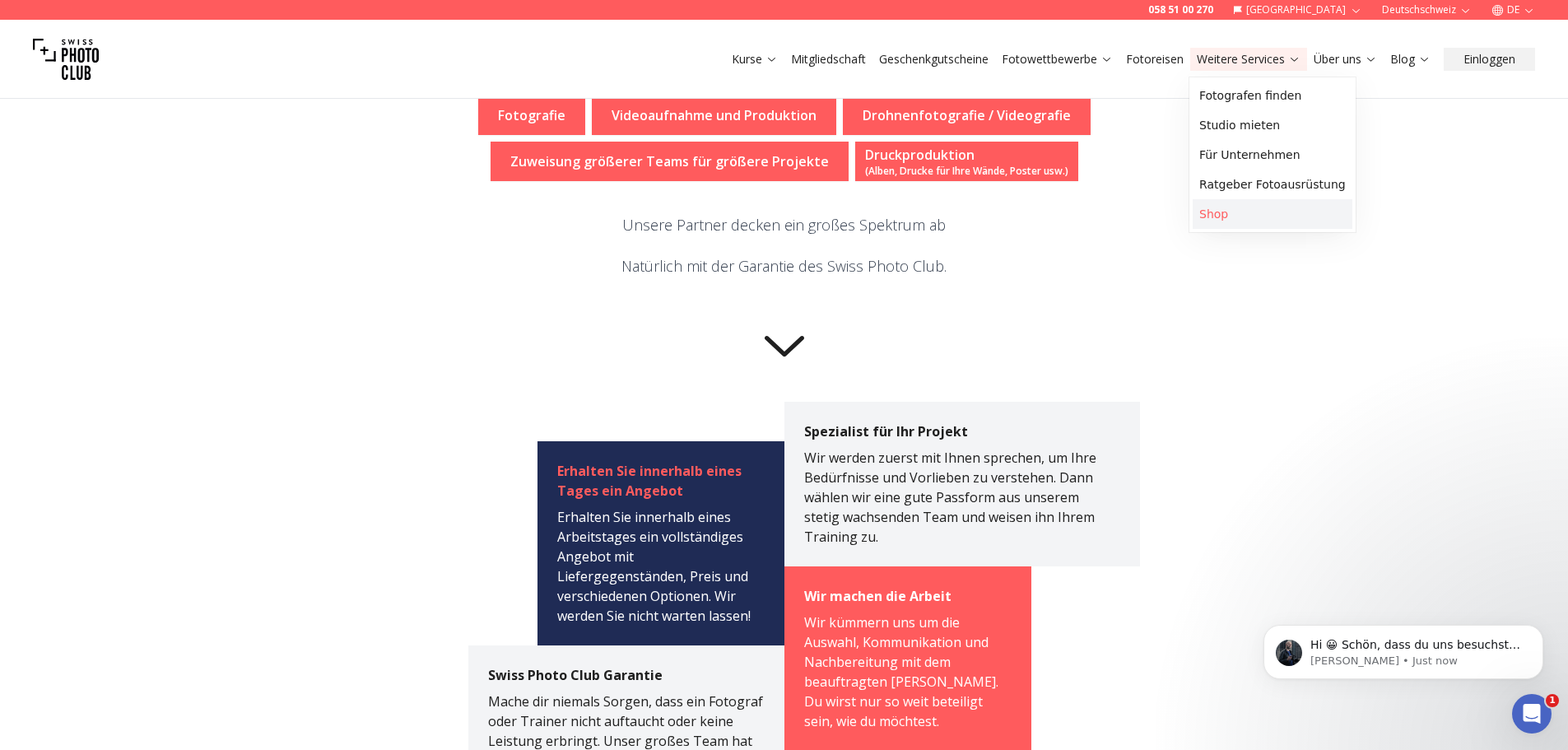
click at [1200, 222] on link "Shop" at bounding box center [1272, 213] width 160 height 29
